Goal: Find specific page/section: Find specific page/section

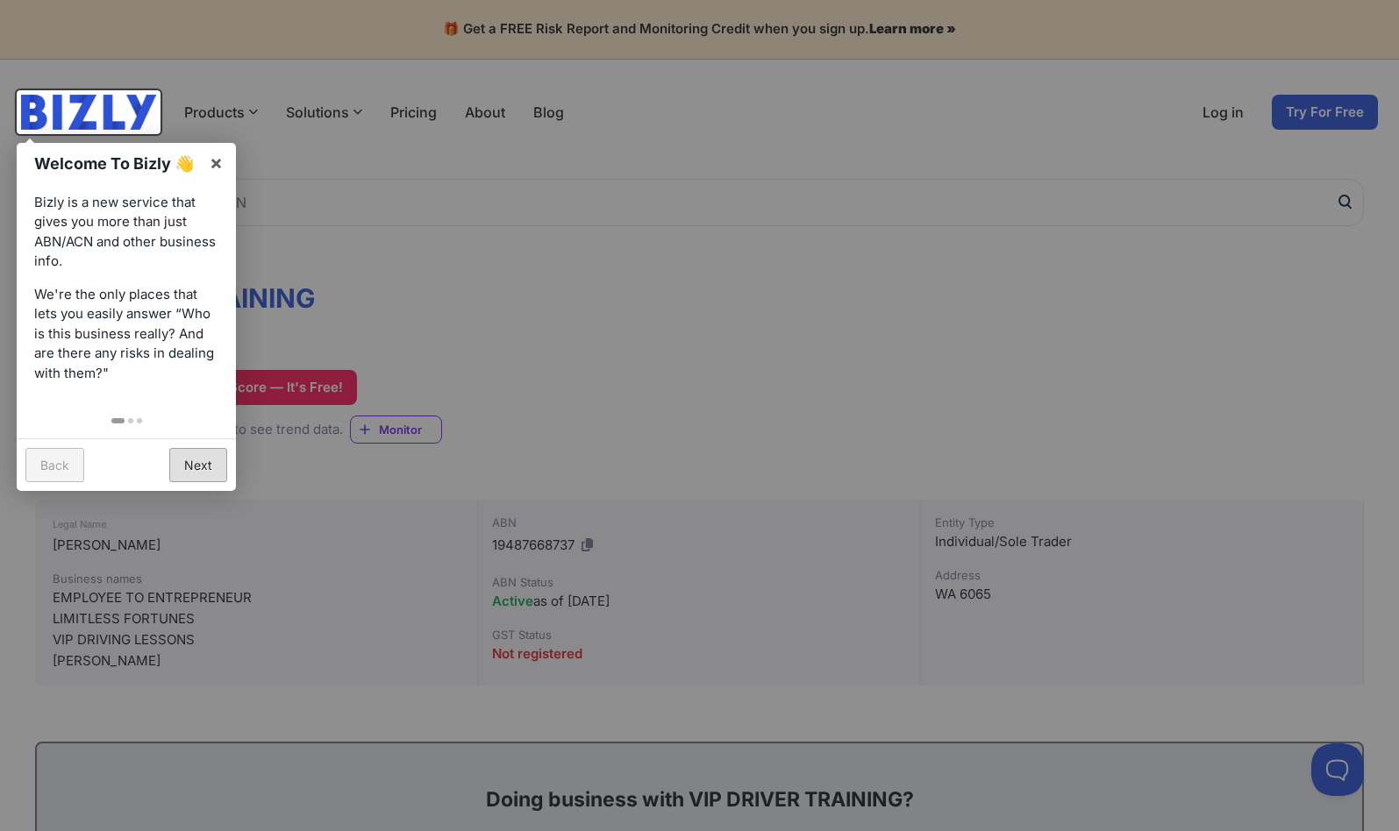
click at [189, 460] on link "Next" at bounding box center [198, 465] width 58 height 34
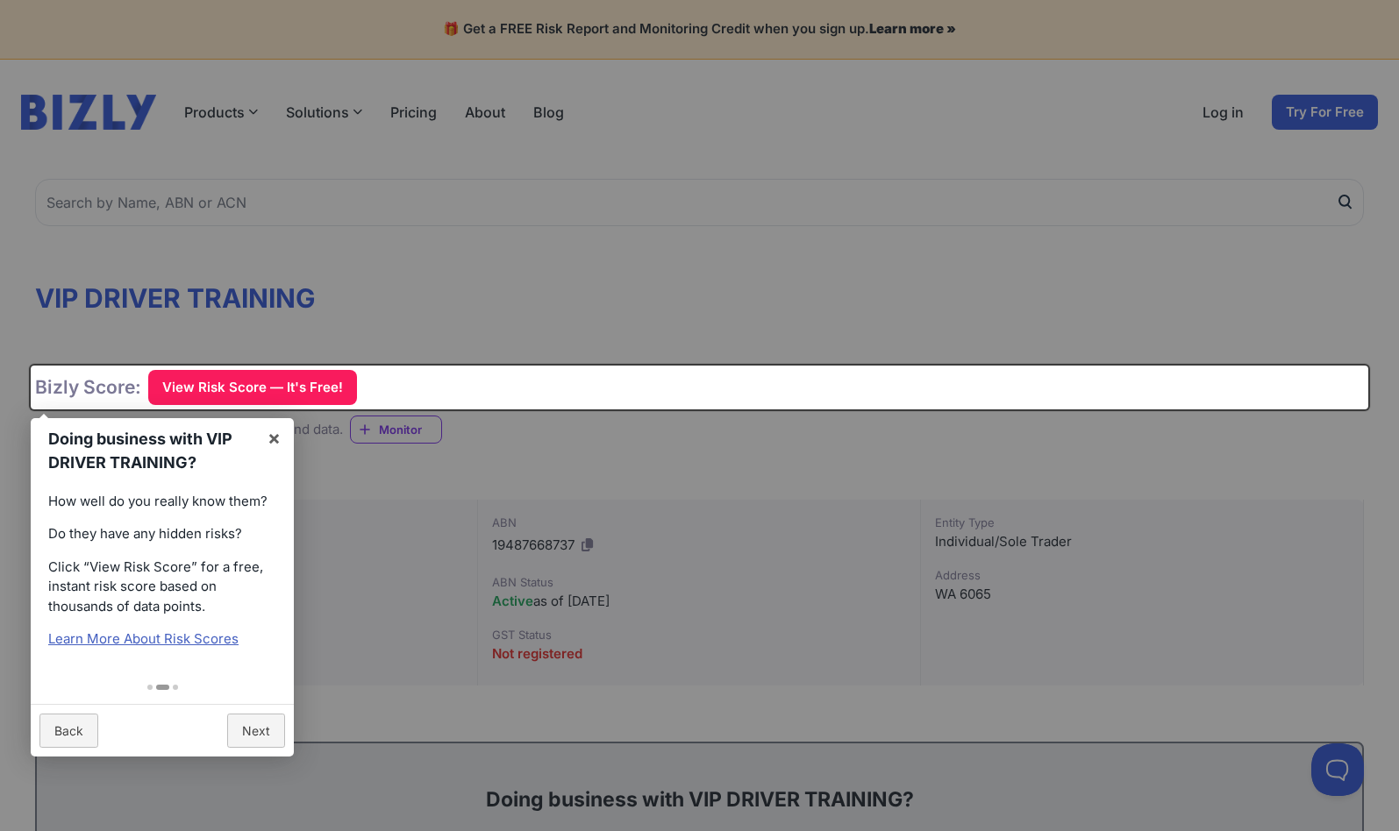
click at [367, 267] on div at bounding box center [699, 415] width 1399 height 831
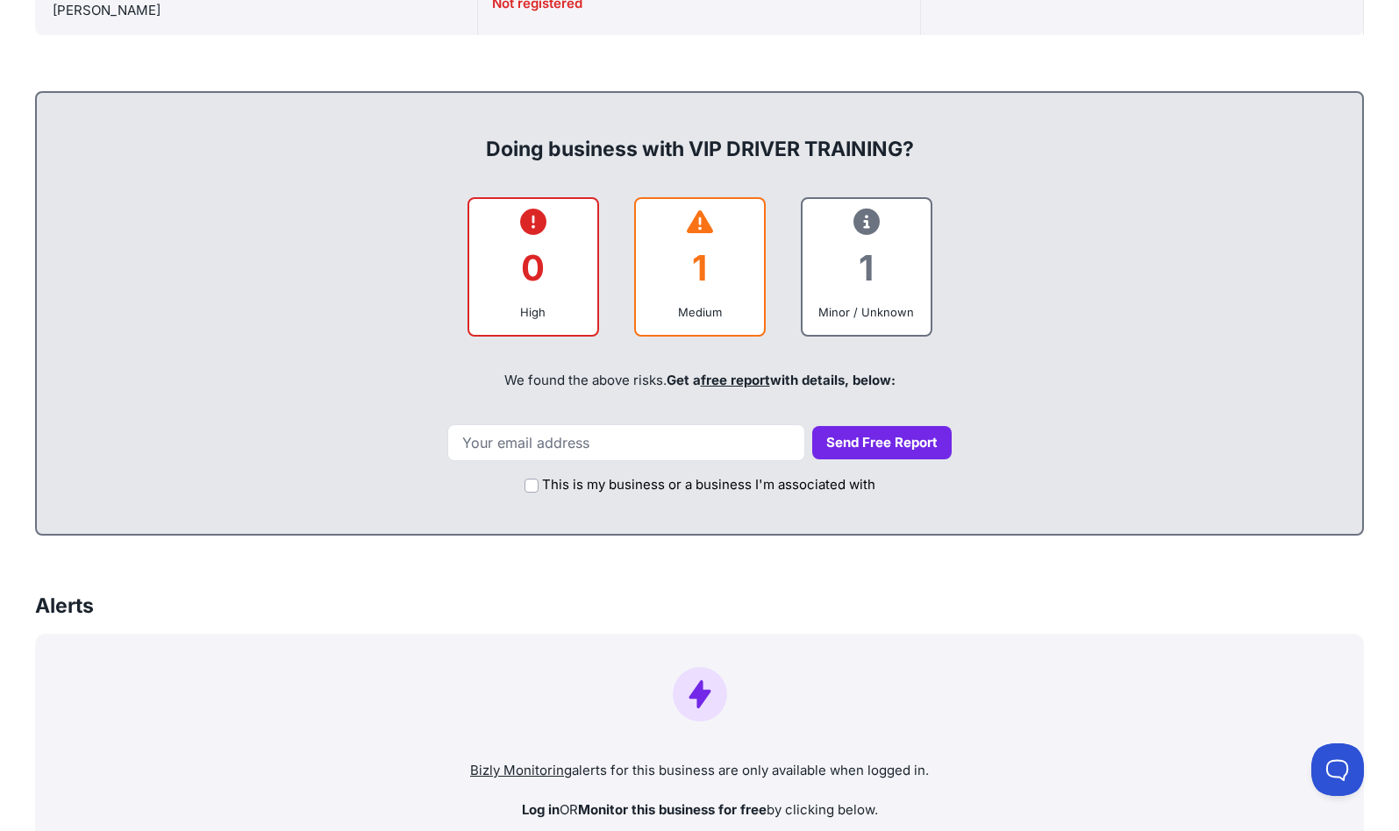
scroll to position [1274, 0]
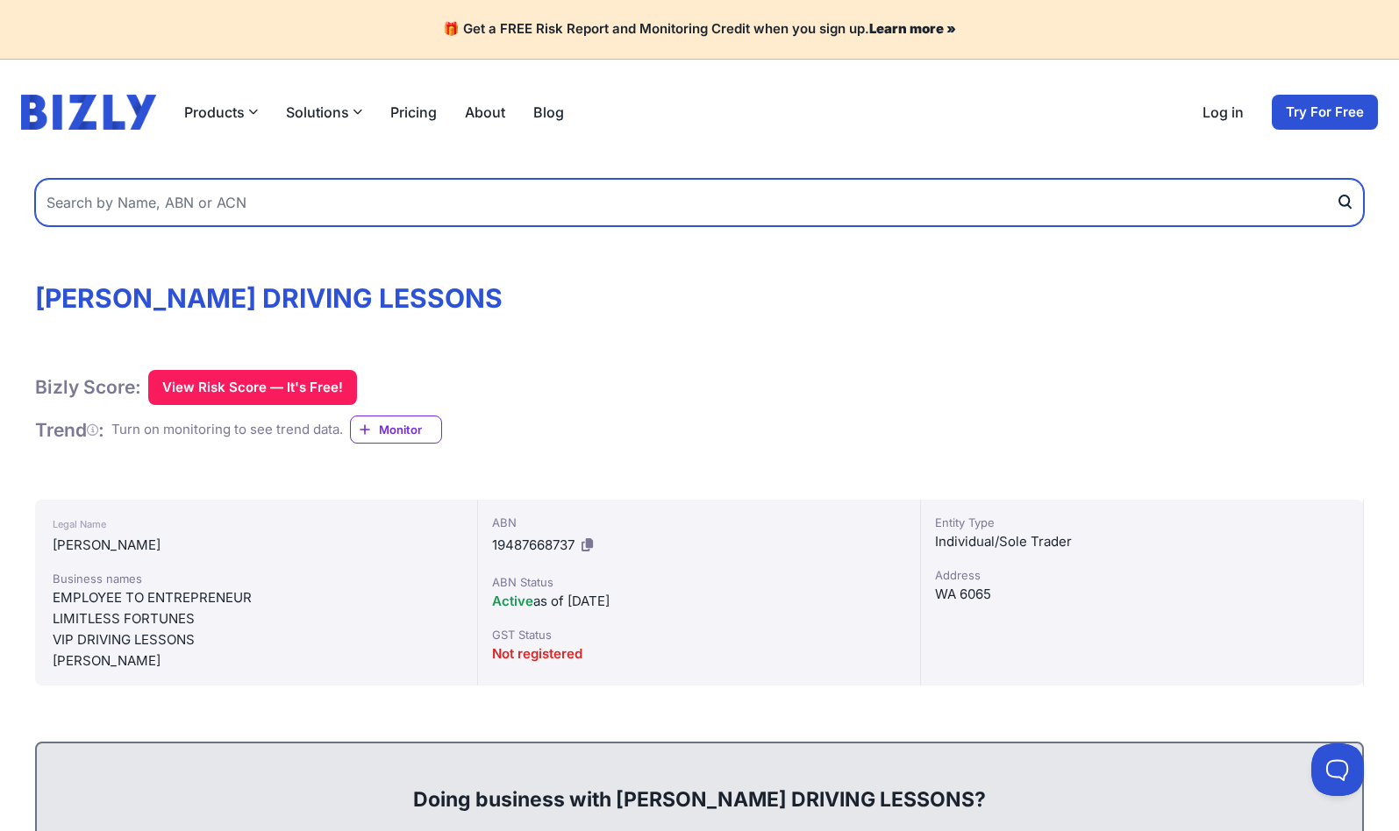
click at [337, 209] on input "text" at bounding box center [699, 202] width 1329 height 47
type input "robert reti"
click at [1336, 179] on button "submit" at bounding box center [1350, 202] width 28 height 47
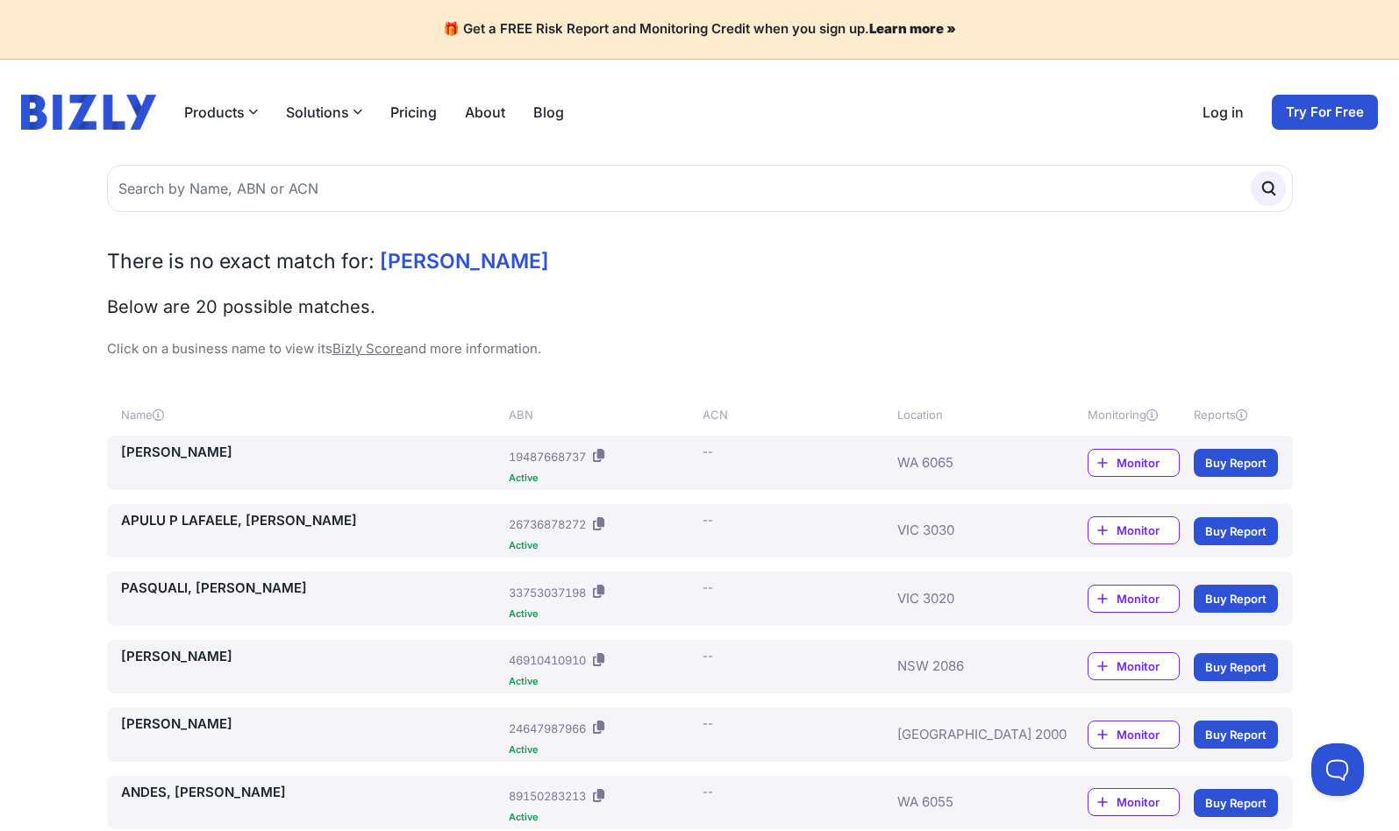
click at [358, 470] on div "[PERSON_NAME]" at bounding box center [312, 463] width 382 height 40
click at [608, 466] on button at bounding box center [598, 456] width 18 height 27
click at [192, 448] on link "[PERSON_NAME]" at bounding box center [312, 453] width 382 height 20
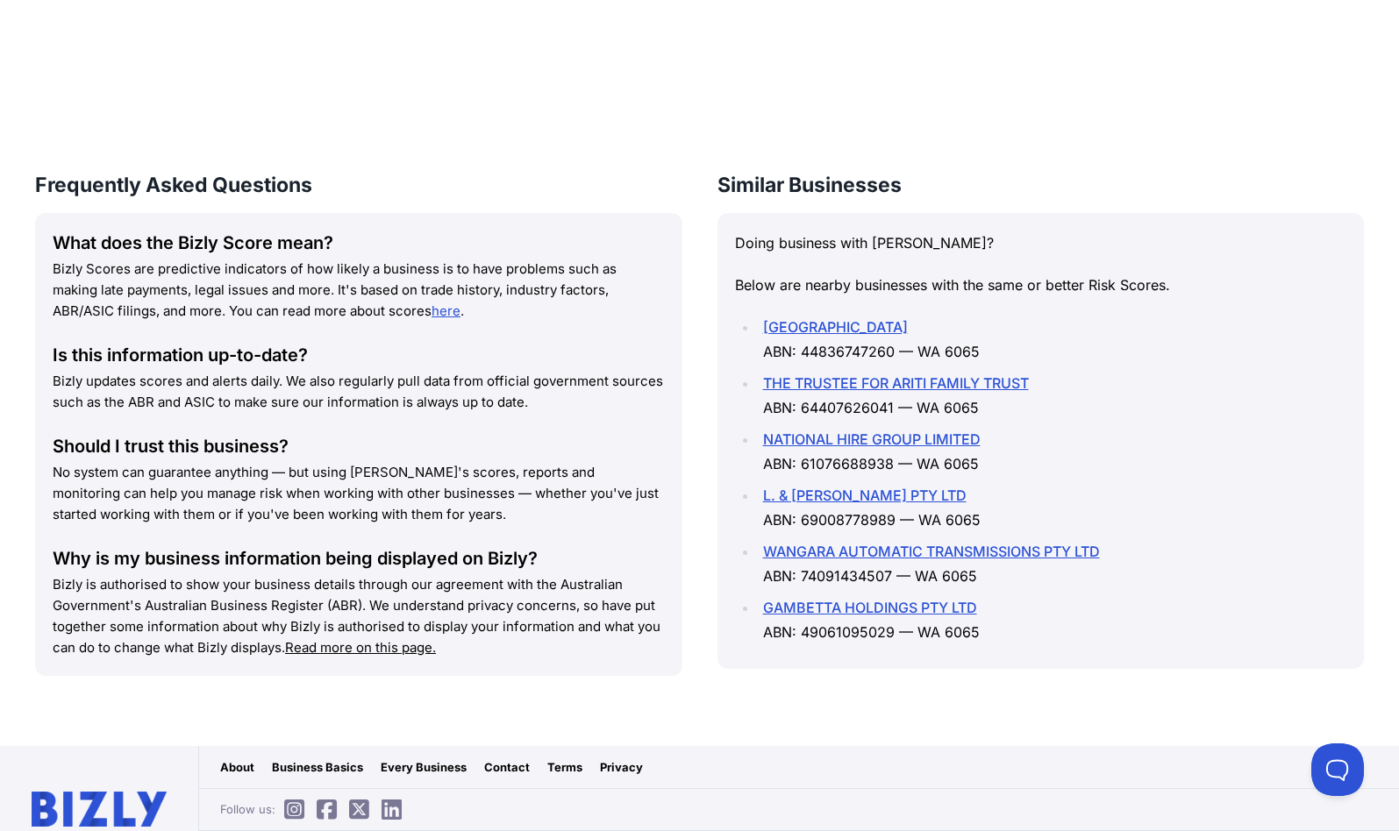
scroll to position [2223, 0]
